Goal: Information Seeking & Learning: Learn about a topic

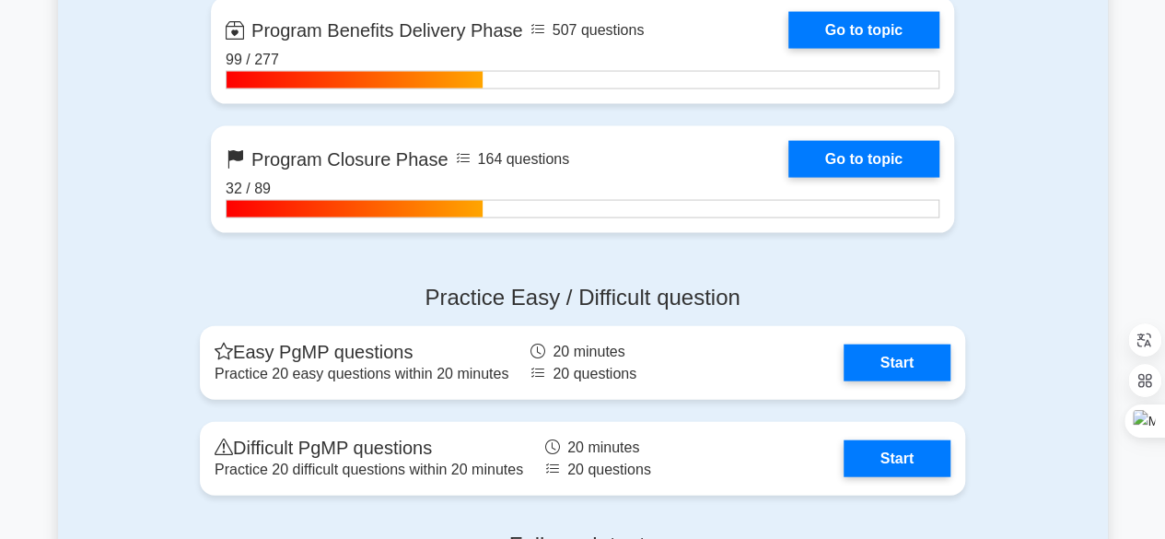
scroll to position [1932, 0]
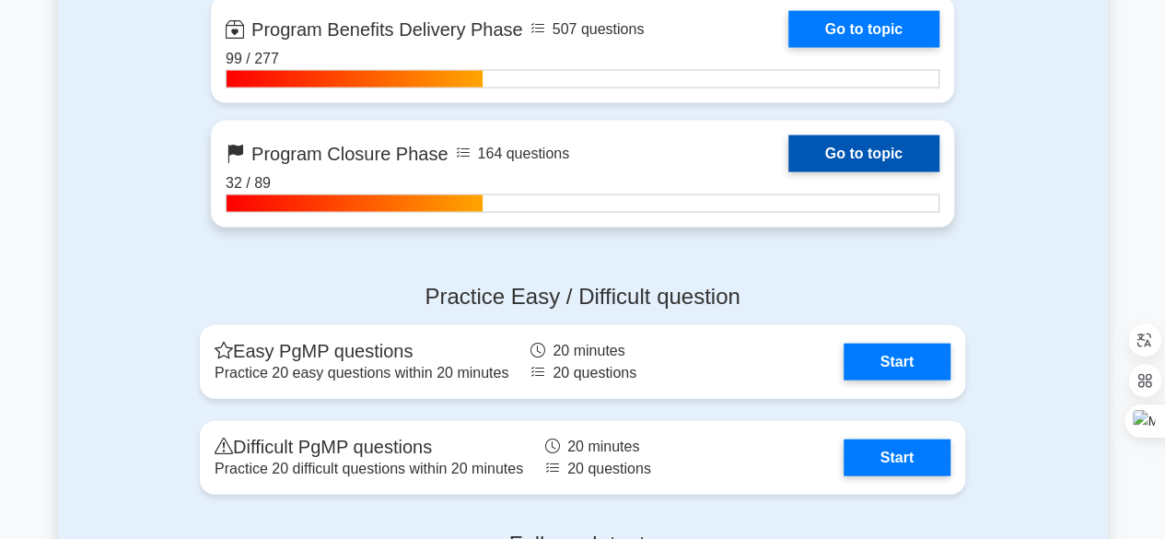
click at [845, 164] on link "Go to topic" at bounding box center [863, 153] width 151 height 37
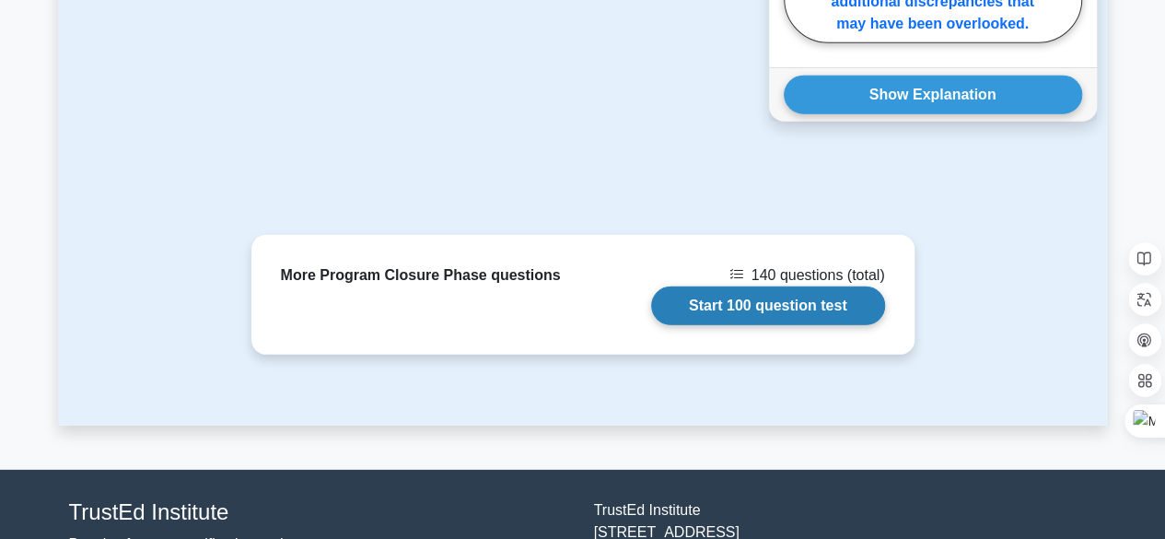
scroll to position [2486, 0]
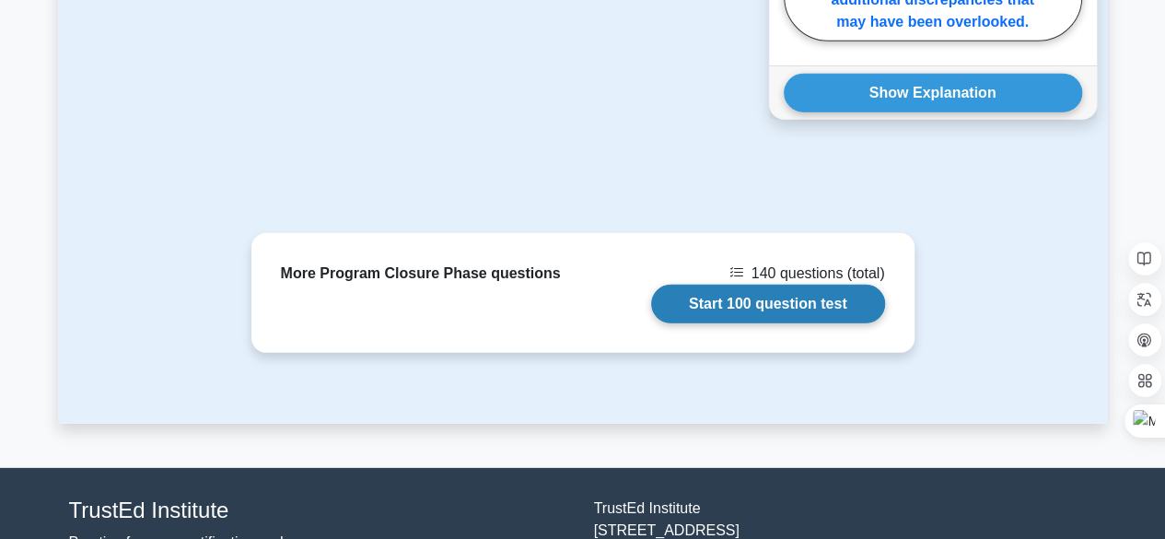
click at [753, 284] on link "Start 100 question test" at bounding box center [768, 303] width 234 height 39
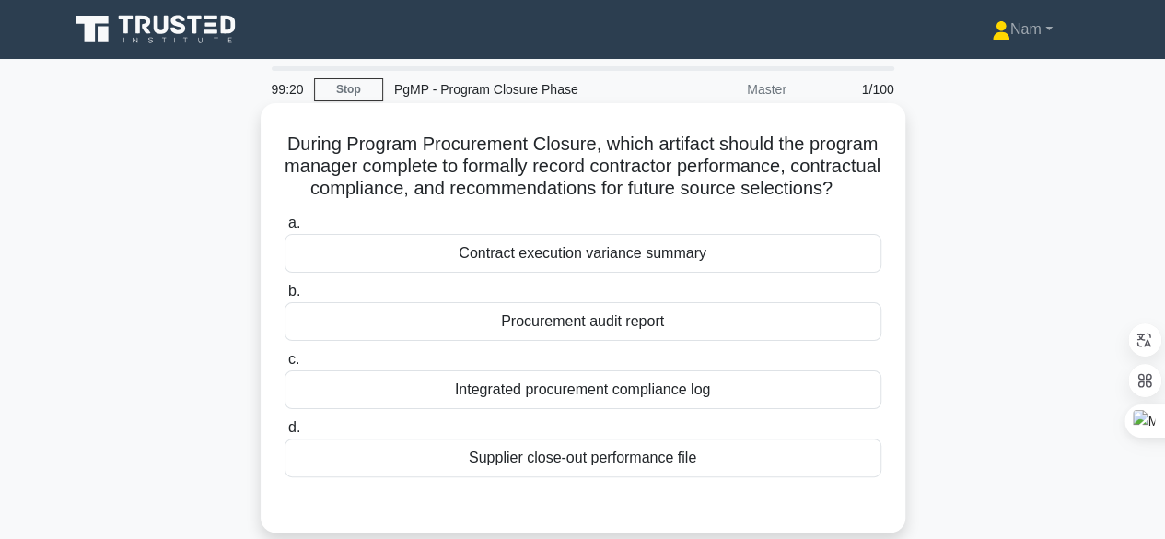
click at [643, 409] on div "Integrated procurement compliance log" at bounding box center [582, 389] width 597 height 39
click at [284, 365] on input "c. Integrated procurement compliance log" at bounding box center [284, 360] width 0 height 12
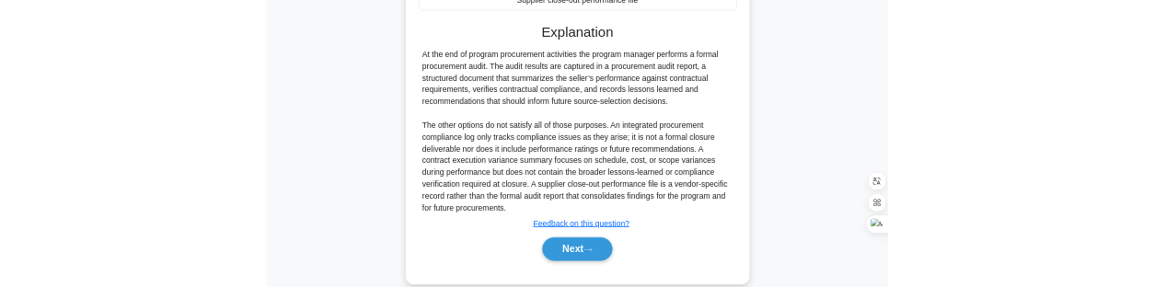
scroll to position [460, 0]
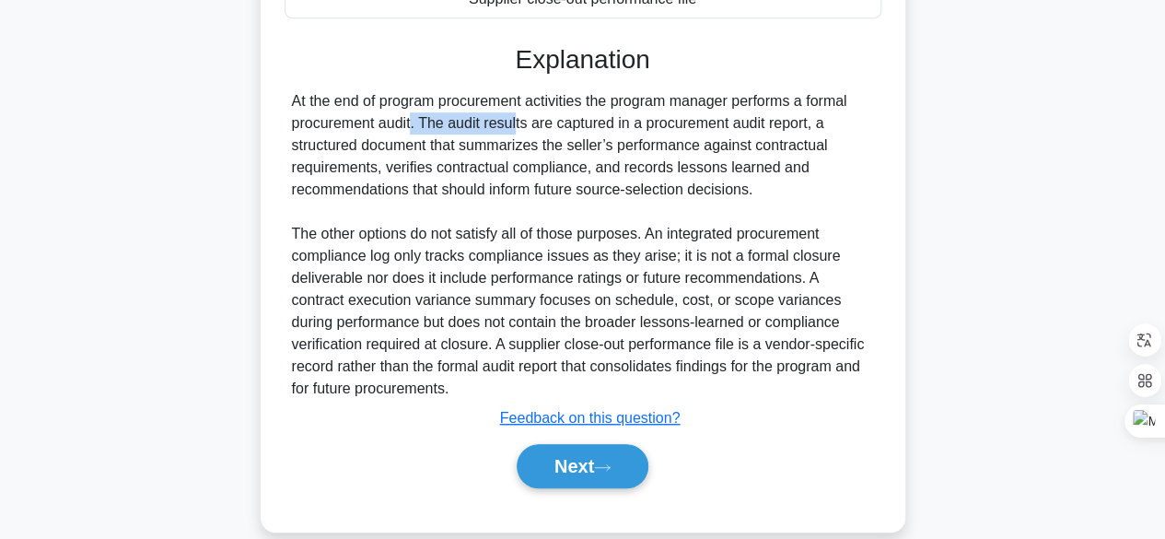
drag, startPoint x: 292, startPoint y: 145, endPoint x: 412, endPoint y: 148, distance: 119.7
click at [412, 148] on div "At the end of program procurement activities the program manager performs a for…" at bounding box center [583, 244] width 582 height 309
copy div "procurement audit"
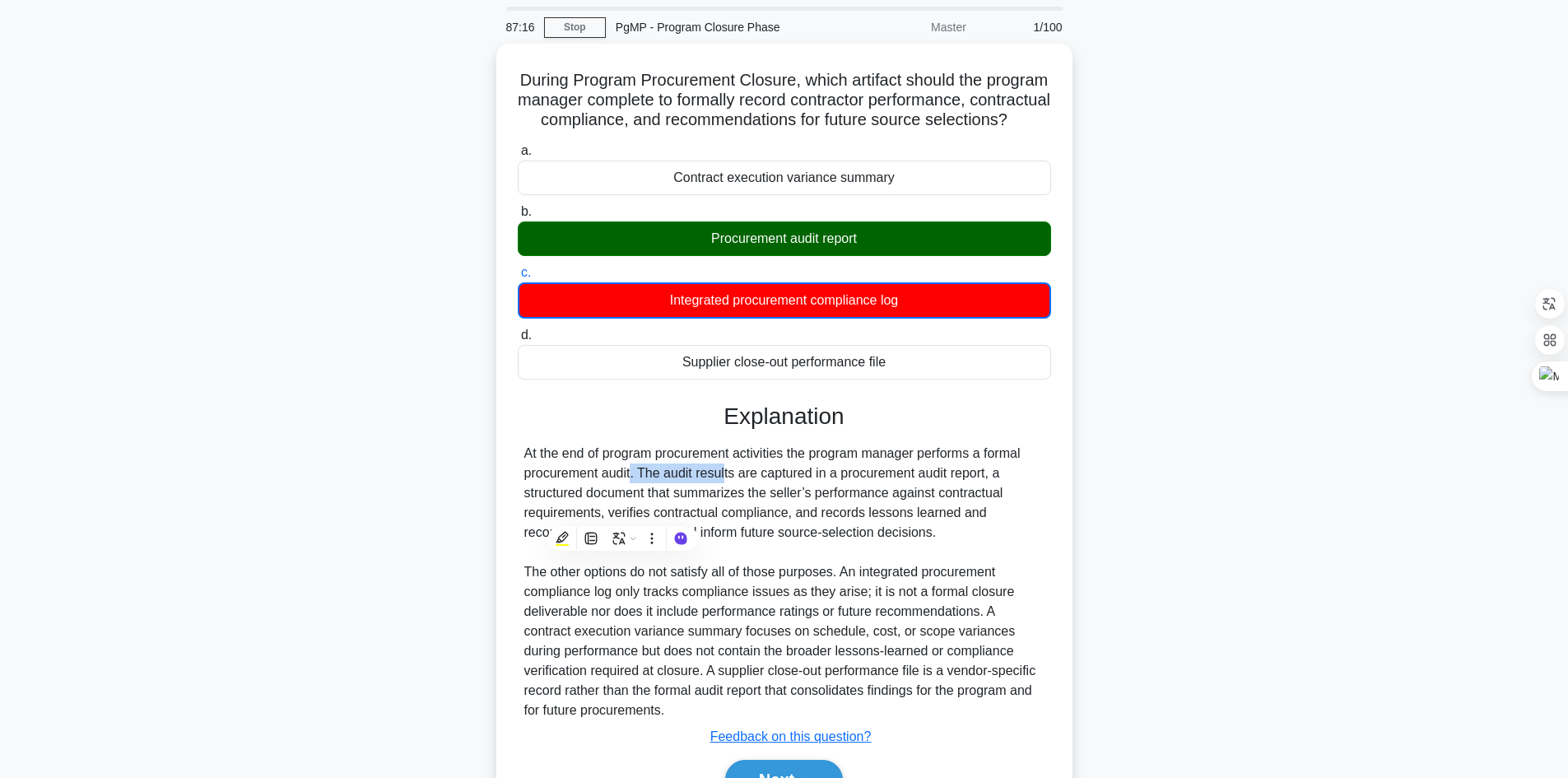
scroll to position [1, 0]
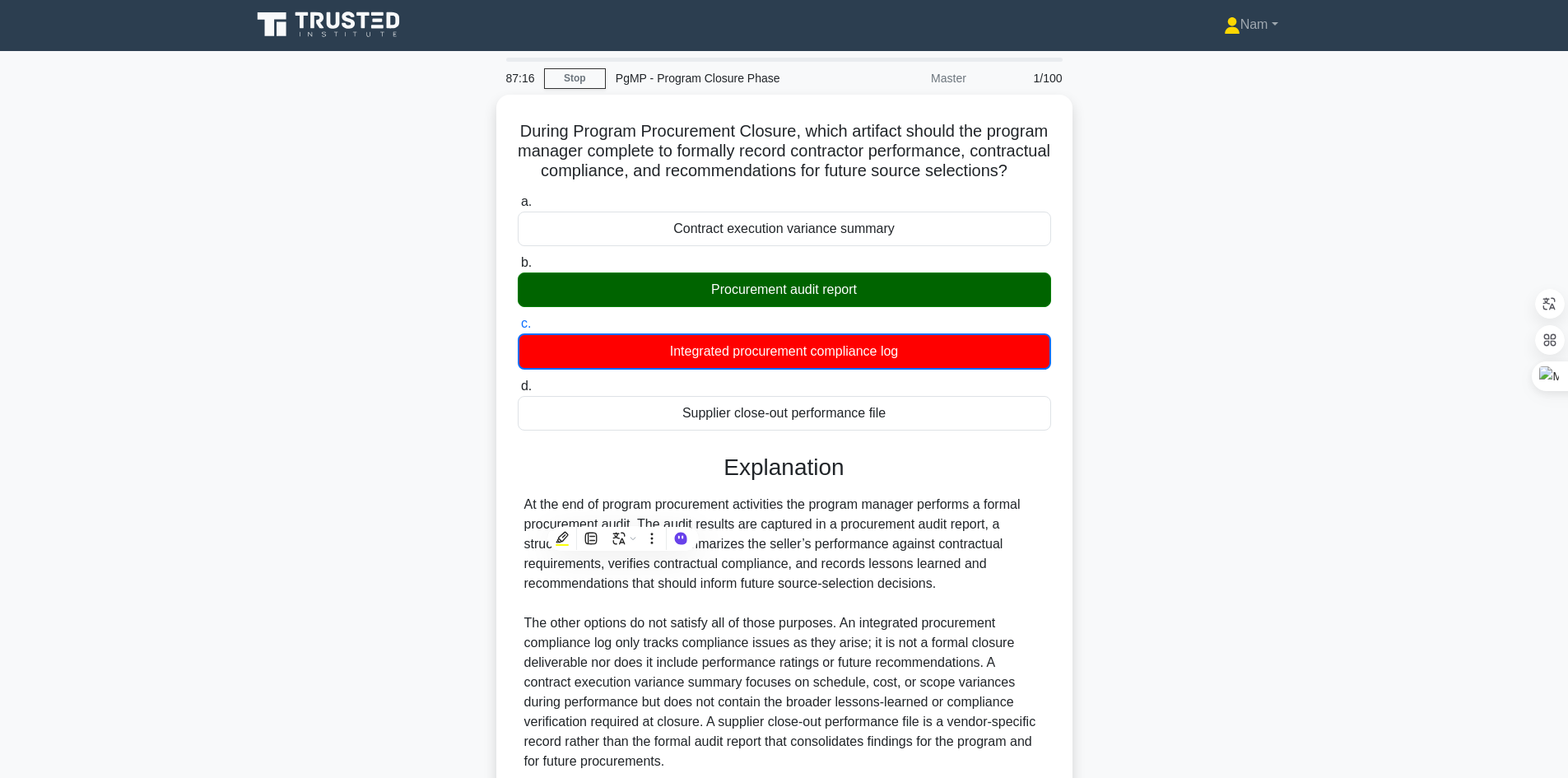
click at [380, 325] on div "During Program Procurement Closure, which artifact should the program manager c…" at bounding box center [784, 502] width 1086 height 814
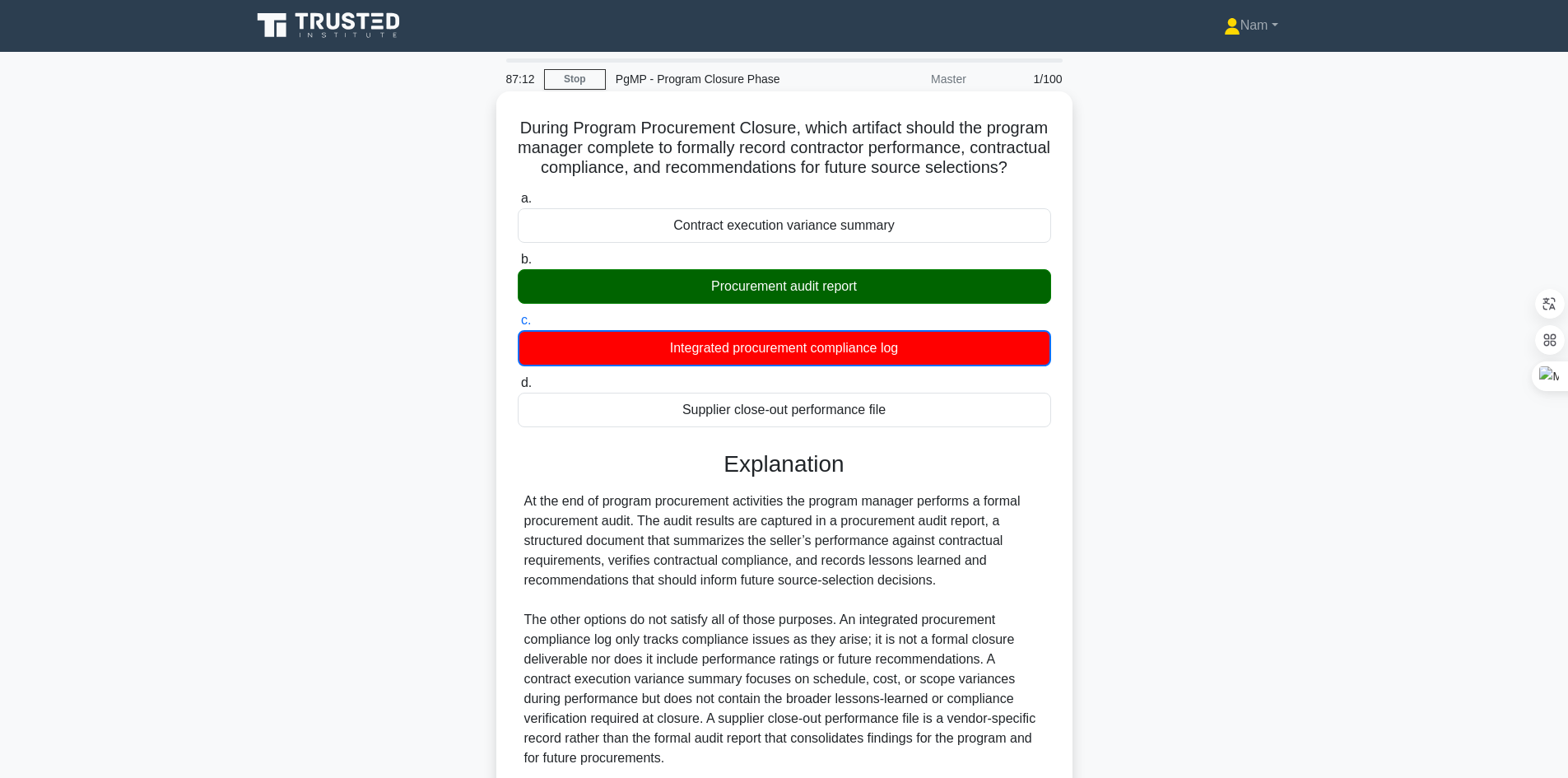
scroll to position [0, 0]
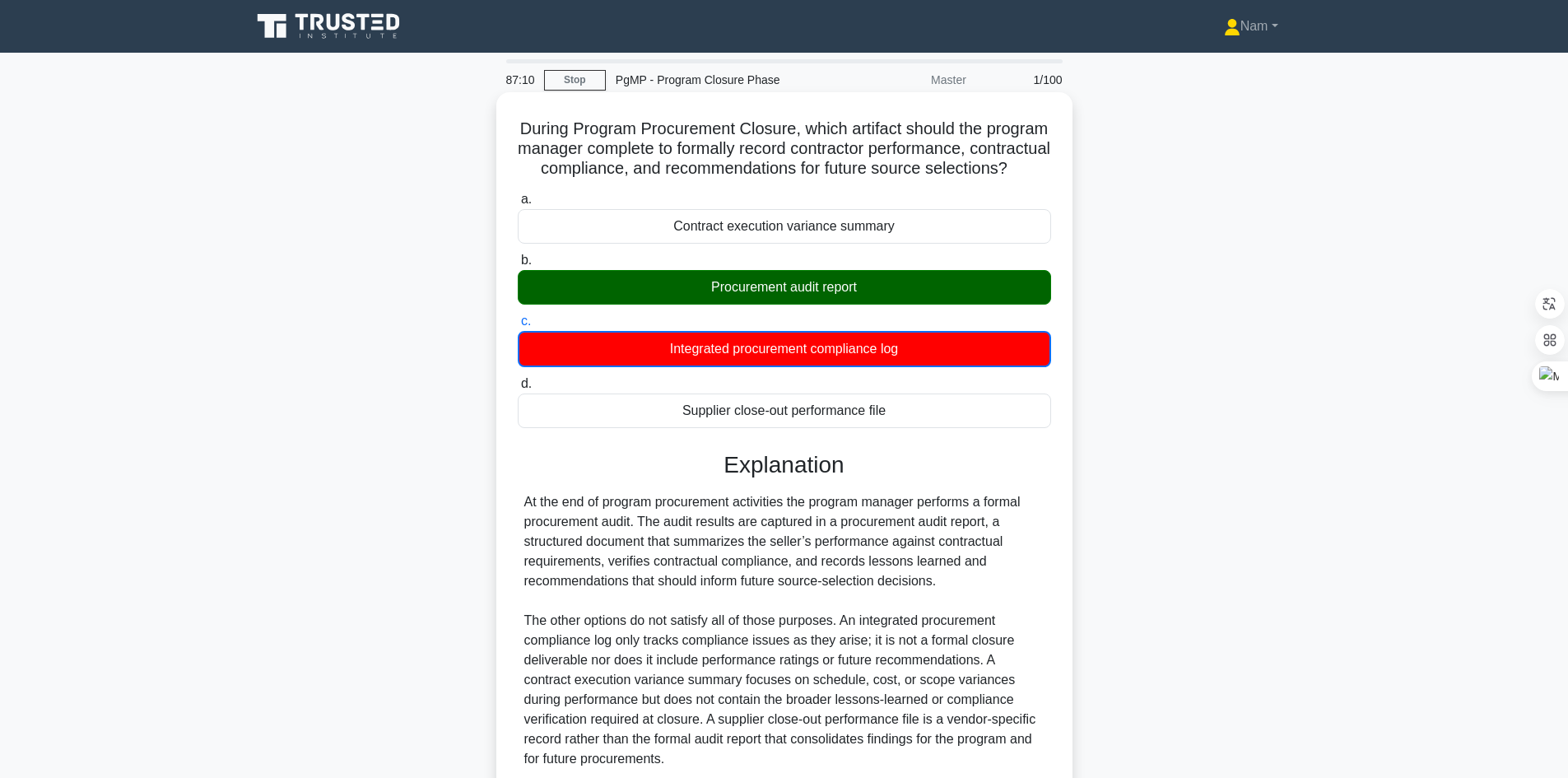
drag, startPoint x: 548, startPoint y: 124, endPoint x: 895, endPoint y: 435, distance: 466.0
click at [895, 435] on div "During Program Procurement Closure, which artifact should the program manager c…" at bounding box center [784, 489] width 563 height 782
copy div "During Program Procurement Closure, which artifact should the program manager c…"
